Goal: Transaction & Acquisition: Obtain resource

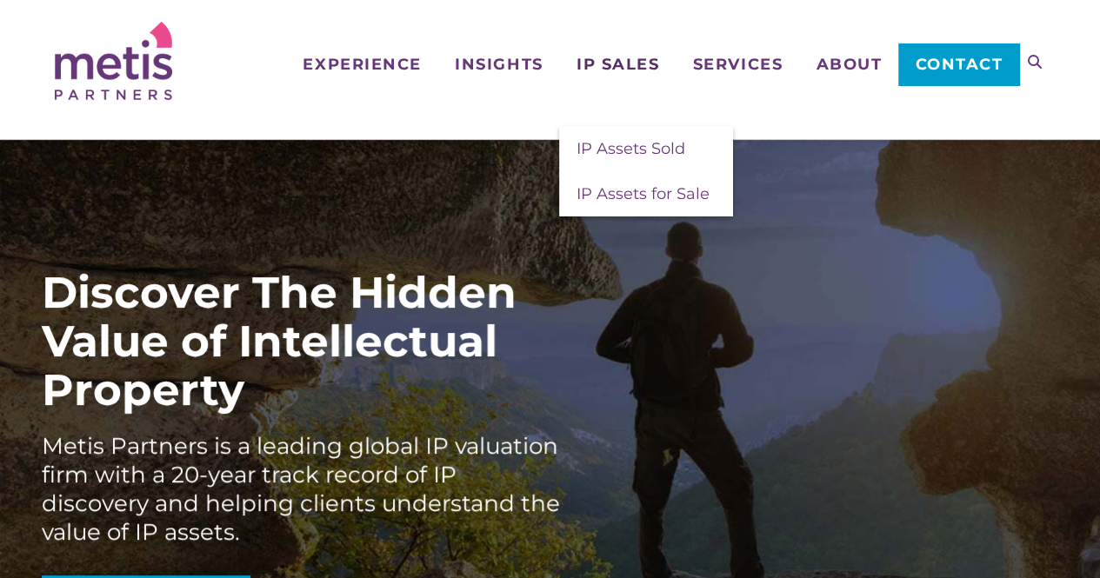
click at [632, 60] on span "IP Sales" at bounding box center [617, 65] width 83 height 16
click at [622, 191] on span "IP Assets for Sale" at bounding box center [642, 193] width 133 height 19
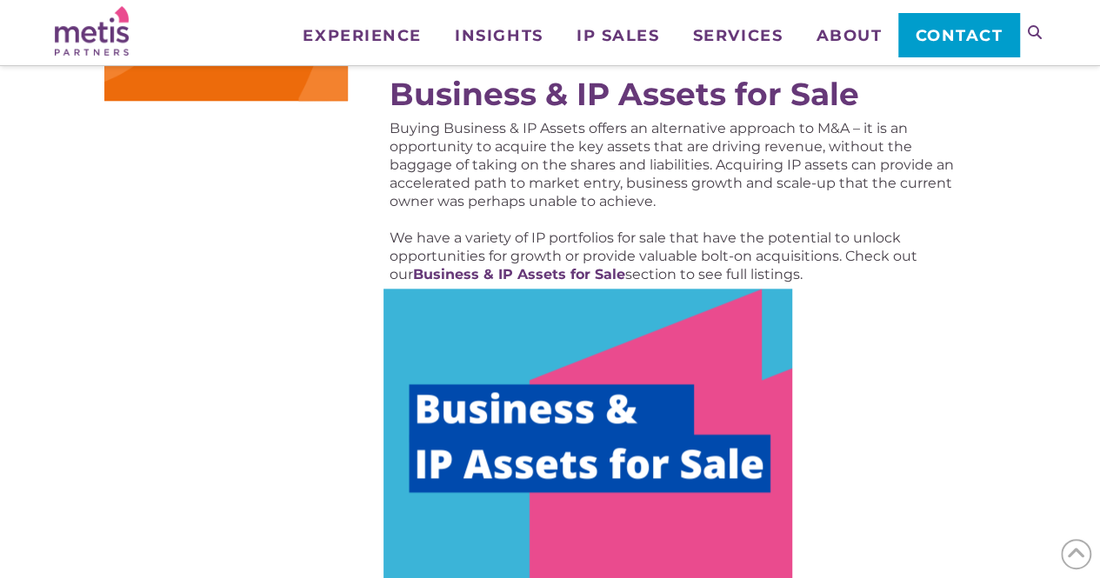
scroll to position [862, 0]
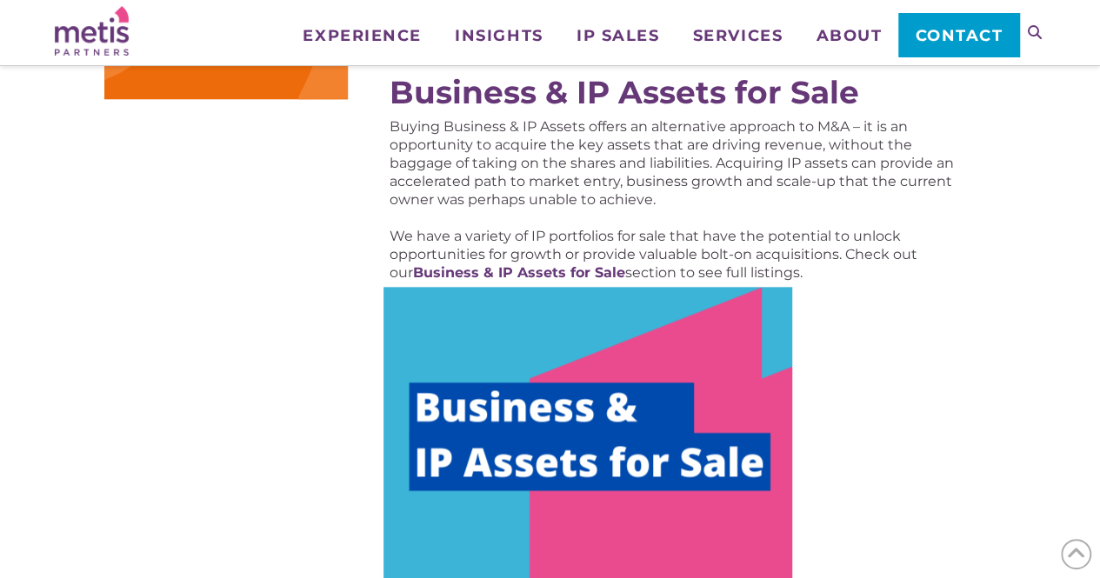
click at [598, 370] on img at bounding box center [587, 458] width 409 height 343
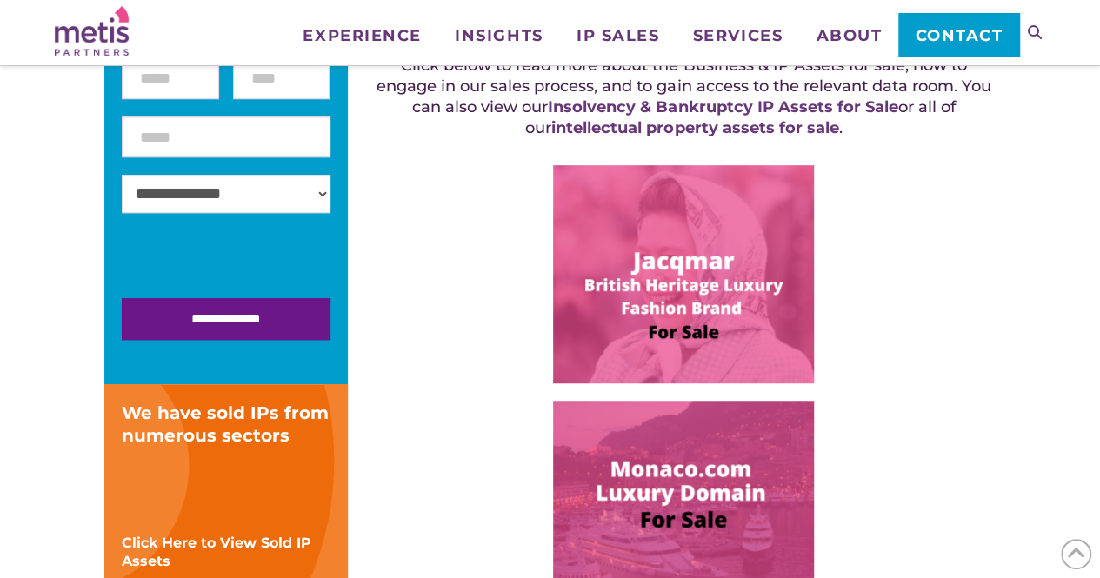
scroll to position [412, 0]
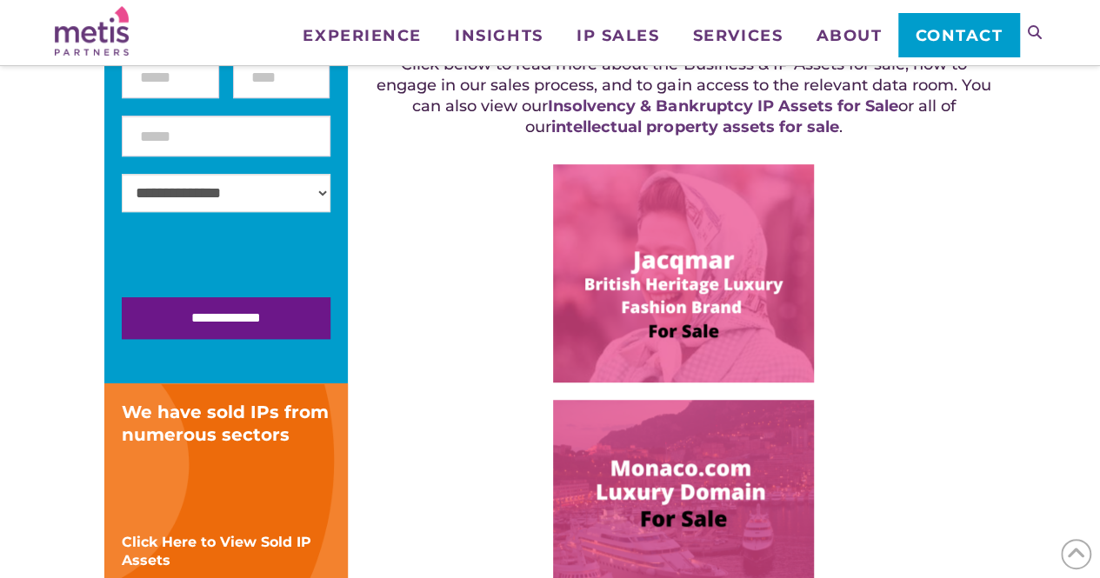
click at [629, 316] on img at bounding box center [683, 273] width 261 height 218
